Goal: Find specific page/section: Find specific page/section

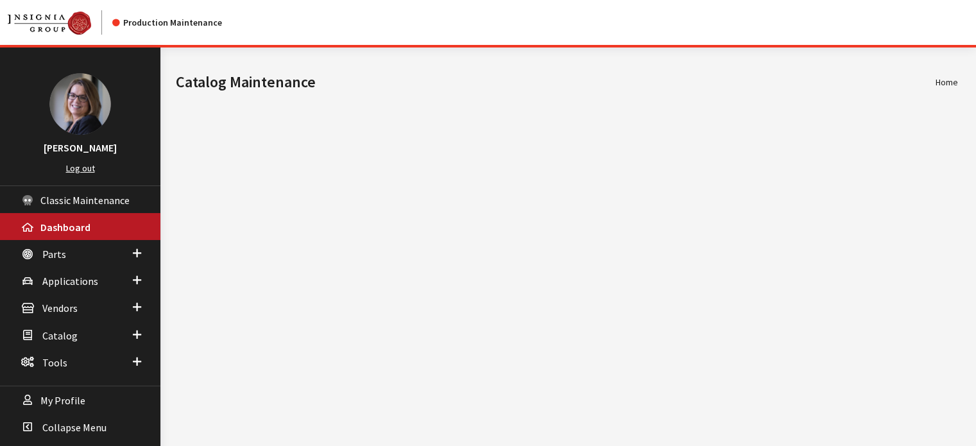
click at [596, 221] on div "Modal title Cancel Yes OK Modal title OK Home Catalog Maintenance © 2025 - Insi…" at bounding box center [566, 271] width 813 height 446
click at [134, 311] on span at bounding box center [137, 307] width 8 height 17
click at [69, 352] on link "Distributor Search" at bounding box center [80, 357] width 160 height 24
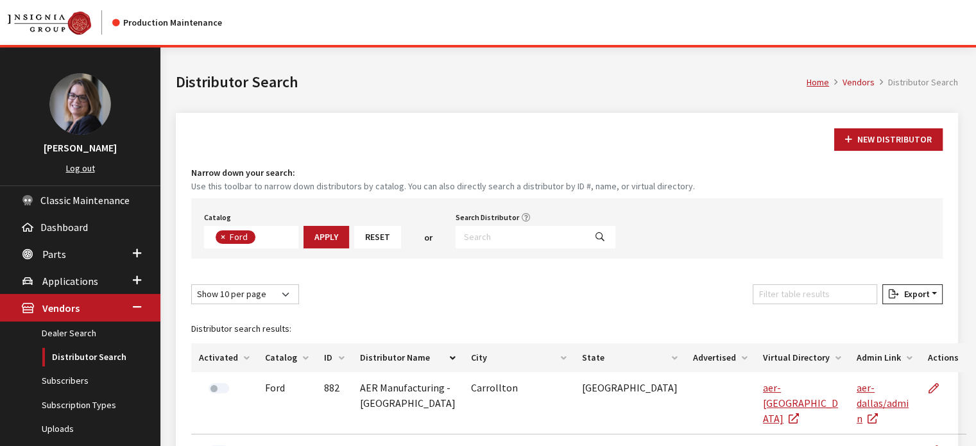
scroll to position [44, 0]
click at [485, 232] on input "Search Distributor" at bounding box center [521, 237] width 130 height 22
type input "Rocky*"
select select
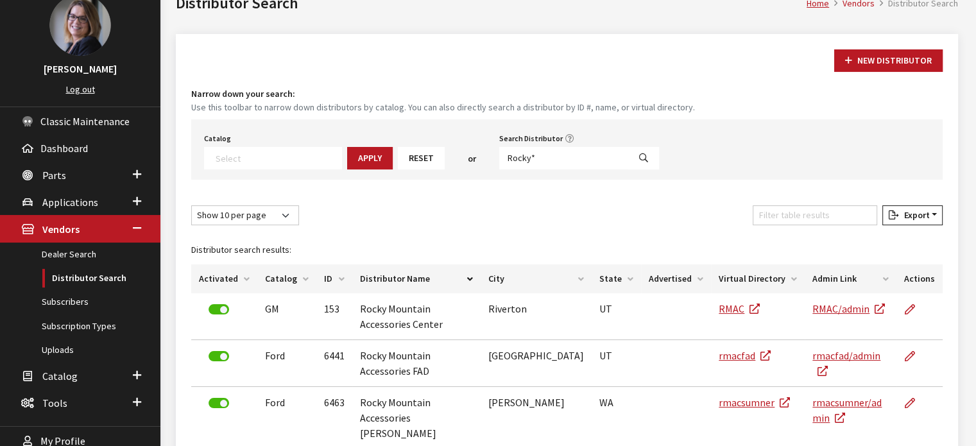
scroll to position [103, 0]
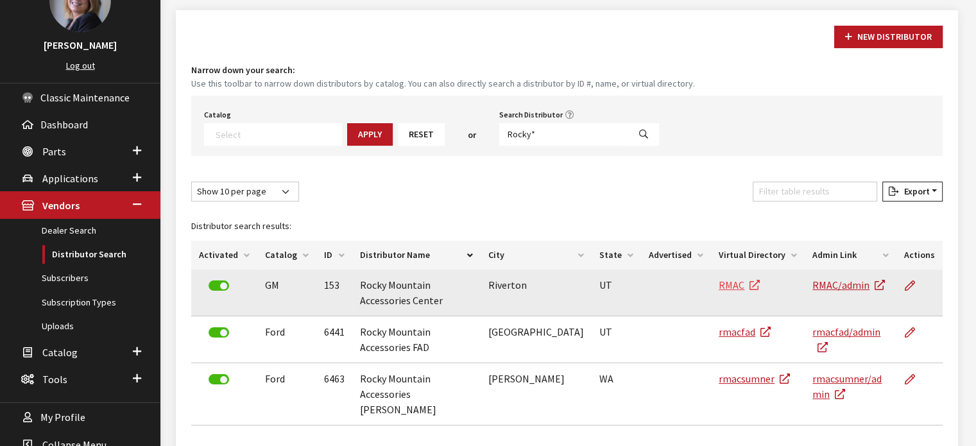
click at [719, 282] on link "RMAC" at bounding box center [739, 285] width 41 height 13
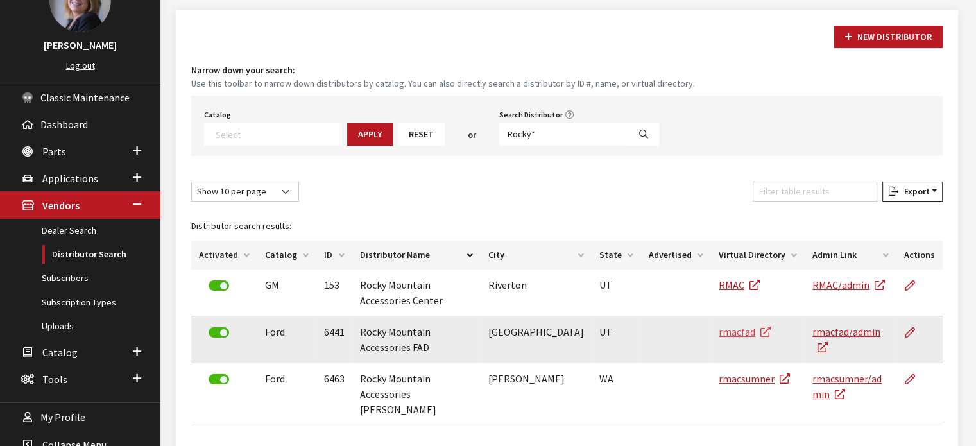
drag, startPoint x: 719, startPoint y: 338, endPoint x: 720, endPoint y: 331, distance: 7.1
click at [720, 331] on td "rmacfad" at bounding box center [758, 339] width 94 height 47
click at [720, 331] on link "rmacfad" at bounding box center [745, 331] width 52 height 13
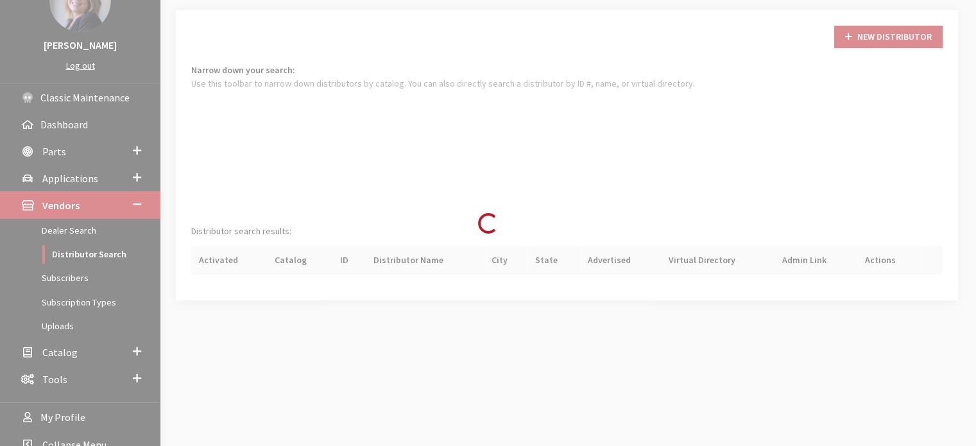
scroll to position [44, 0]
